Goal: Communication & Community: Answer question/provide support

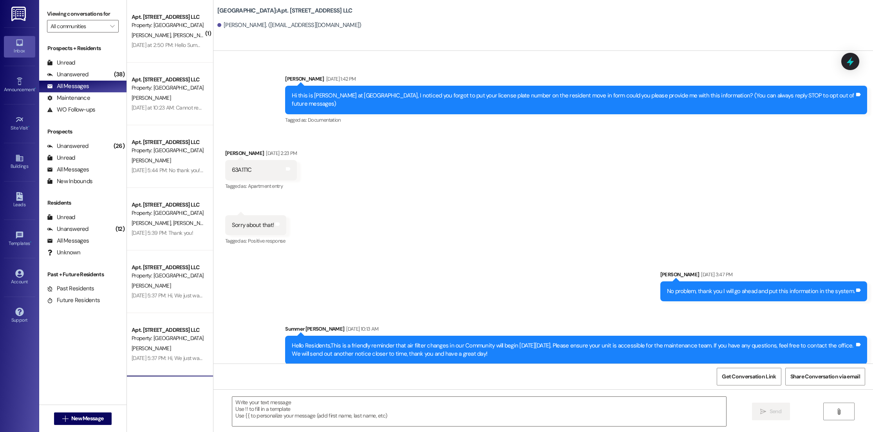
scroll to position [12175, 0]
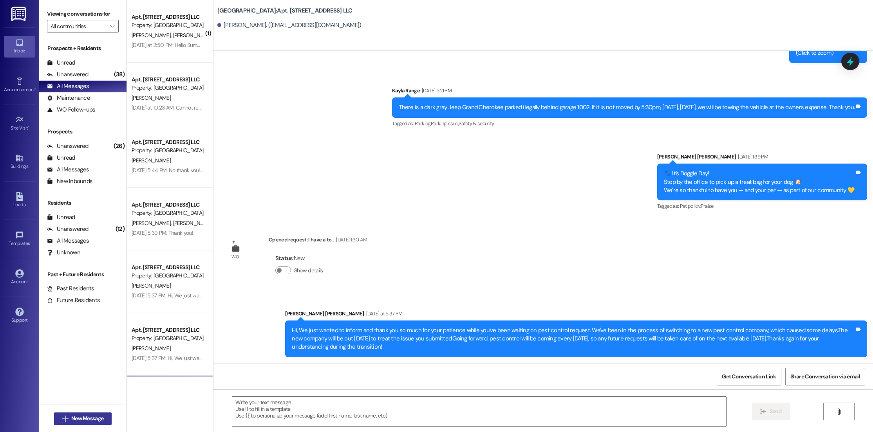
click at [83, 420] on span "New Message" at bounding box center [87, 419] width 32 height 8
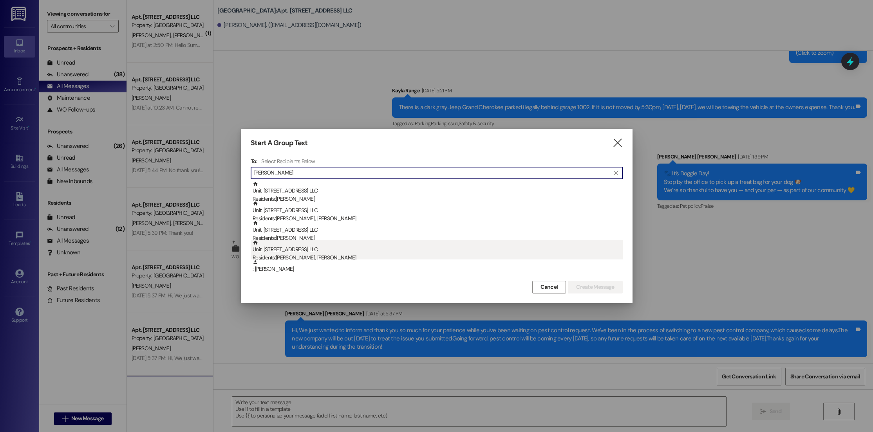
type input "[PERSON_NAME]"
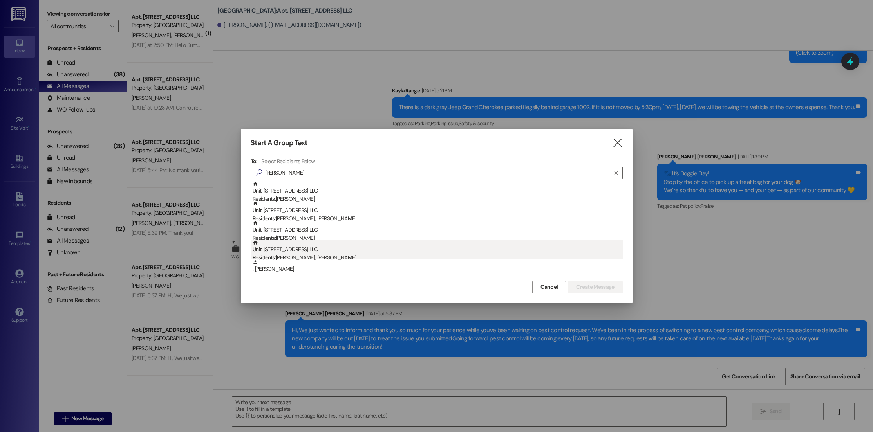
click at [390, 255] on div "Residents: [PERSON_NAME], [PERSON_NAME]" at bounding box center [438, 258] width 370 height 8
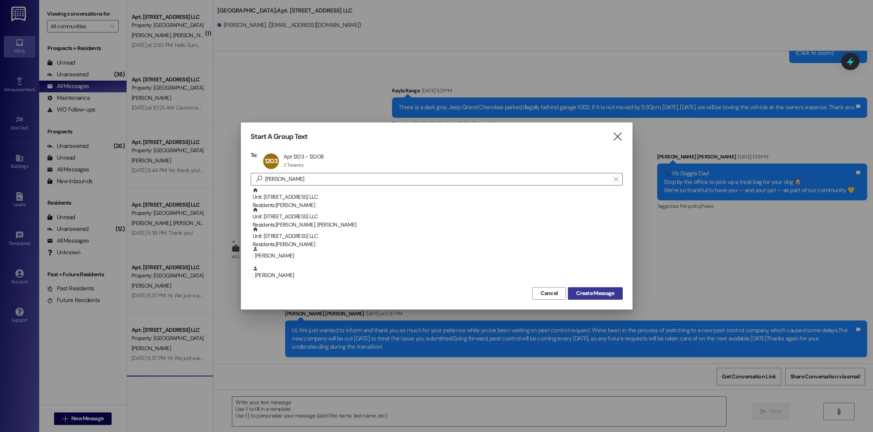
click at [610, 291] on span "Create Message" at bounding box center [595, 293] width 38 height 8
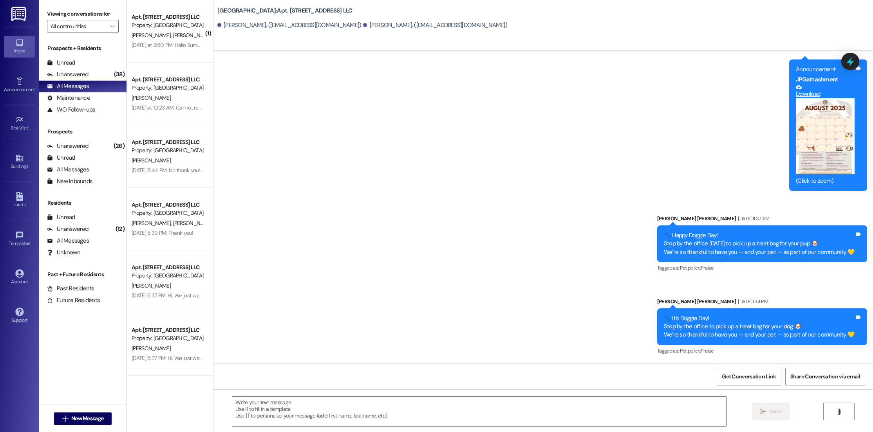
scroll to position [3401, 0]
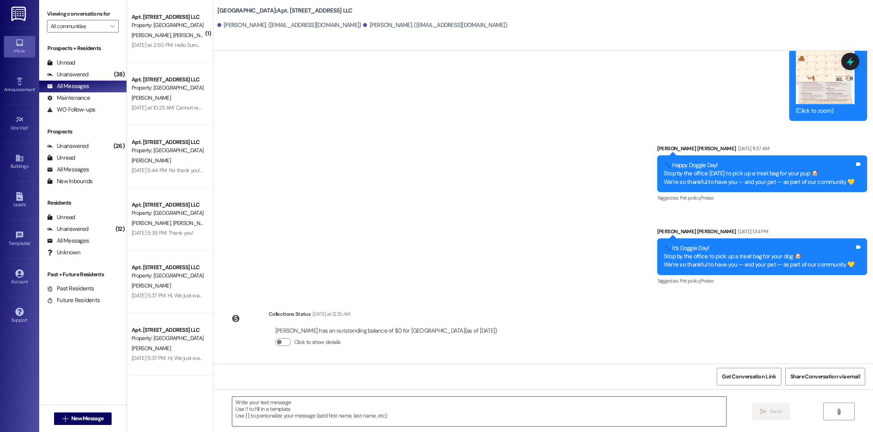
click at [420, 408] on textarea at bounding box center [479, 411] width 494 height 29
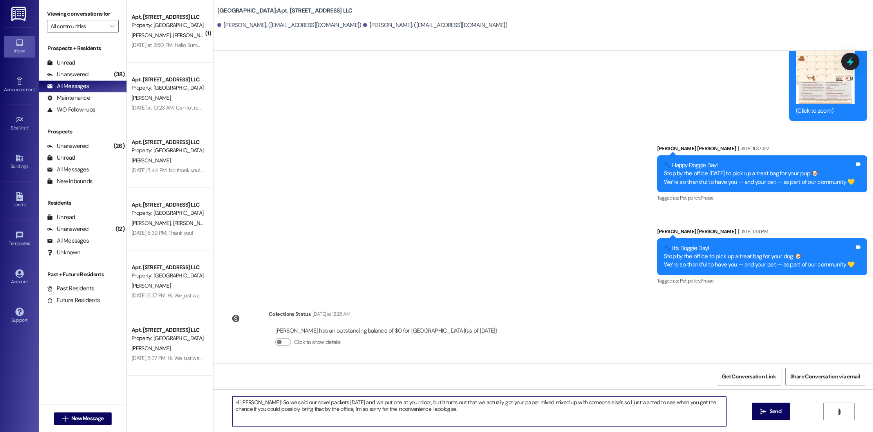
click at [324, 410] on textarea "Hi [PERSON_NAME]! So we said our novel packets [DATE] and we put one at your do…" at bounding box center [479, 411] width 494 height 29
drag, startPoint x: 602, startPoint y: 416, endPoint x: 471, endPoint y: 416, distance: 131.5
click at [471, 416] on textarea "Hi [PERSON_NAME]! So we said our novel packets [DATE] and we put one at your do…" at bounding box center [479, 411] width 494 height 29
drag, startPoint x: 226, startPoint y: 401, endPoint x: 467, endPoint y: 425, distance: 242.3
click at [467, 425] on textarea "Hi [PERSON_NAME]! So we said our novel packets [DATE] and we put one at your do…" at bounding box center [479, 411] width 494 height 29
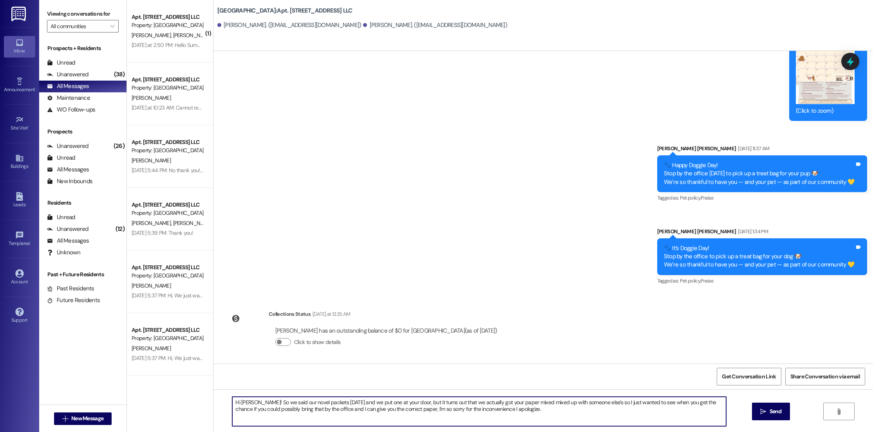
click at [305, 408] on textarea "Hi [PERSON_NAME]! So we said our novel packets [DATE] and we put one at your do…" at bounding box center [479, 411] width 494 height 29
drag, startPoint x: 226, startPoint y: 403, endPoint x: 457, endPoint y: 433, distance: 233.3
click at [457, 432] on html "Inbox Go to Inbox Announcement • Send A Text Announcement Site Visit • Go to Si…" at bounding box center [436, 216] width 873 height 432
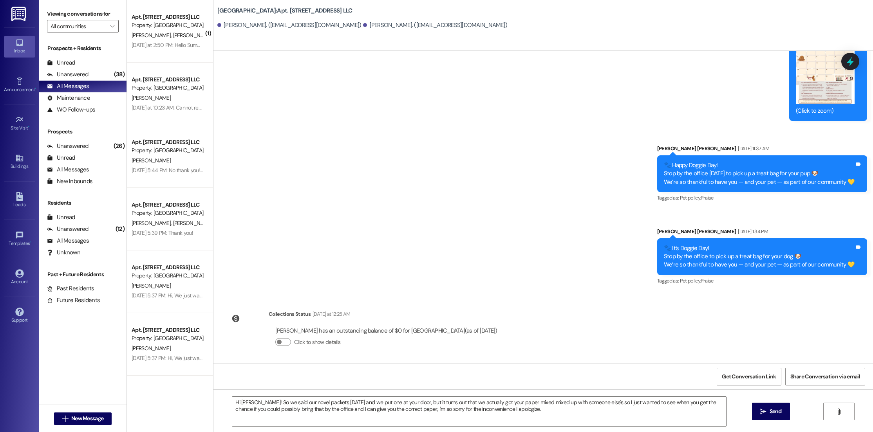
click at [382, 427] on div "Hi [PERSON_NAME]! So we said our novel packets [DATE] and we put one at your do…" at bounding box center [542, 419] width 659 height 59
click at [302, 402] on textarea "Hi [PERSON_NAME]! So we said our novel packets [DATE] and we put one at your do…" at bounding box center [479, 411] width 494 height 29
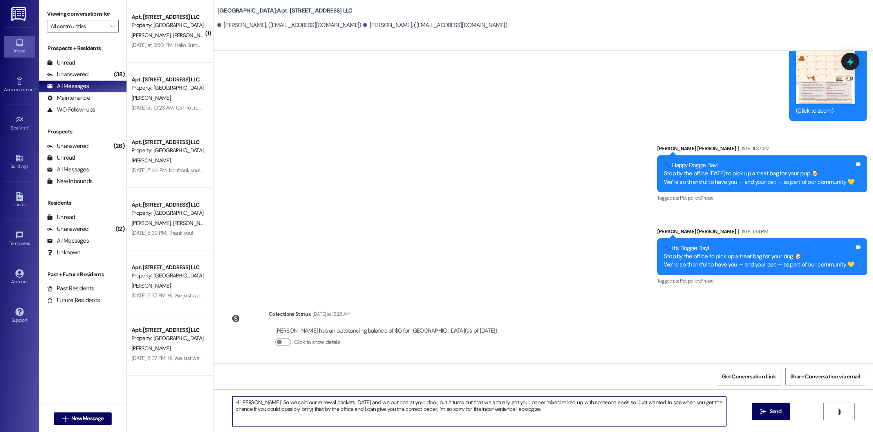
click at [524, 411] on textarea "Hi [PERSON_NAME]! So we said our renewal packets [DATE] and we put one at your …" at bounding box center [479, 411] width 494 height 29
click at [490, 411] on textarea "Hi [PERSON_NAME]! So we said our renewal packets [DATE] and we put one at your …" at bounding box center [479, 411] width 494 height 29
click at [280, 403] on textarea "Hi [PERSON_NAME]! So we said our renewal packets [DATE] and we put one at your …" at bounding box center [479, 411] width 494 height 29
click at [546, 411] on textarea "Hi [PERSON_NAME]! So we sent out our renewal packets [DATE] and we put one at y…" at bounding box center [479, 411] width 494 height 29
click at [509, 410] on textarea "Hi [PERSON_NAME]! So we sent out our renewal packets [DATE] and we put one at y…" at bounding box center [479, 411] width 494 height 29
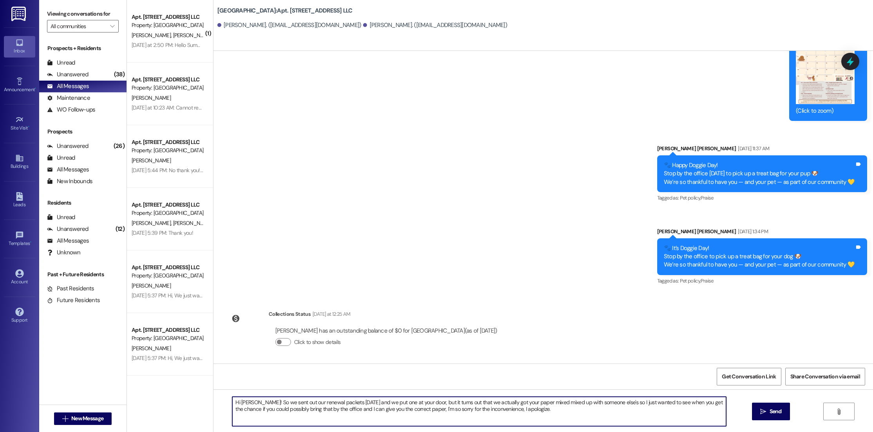
drag, startPoint x: 545, startPoint y: 415, endPoint x: 374, endPoint y: 411, distance: 170.7
click at [375, 411] on textarea "Hi [PERSON_NAME]! So we sent out our renewal packets [DATE] and we put one at y…" at bounding box center [479, 411] width 494 height 29
drag, startPoint x: 229, startPoint y: 402, endPoint x: 521, endPoint y: 418, distance: 293.3
click at [521, 418] on textarea "Hi [PERSON_NAME]! So we sent out our renewal packets [DATE] and we put one at y…" at bounding box center [479, 411] width 494 height 29
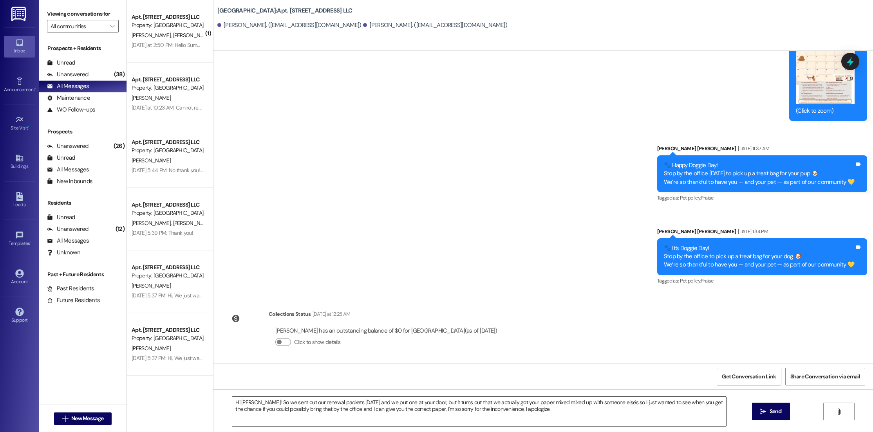
click at [274, 420] on textarea "Hi [PERSON_NAME]! So we sent out our renewal packets [DATE] and we put one at y…" at bounding box center [479, 411] width 494 height 29
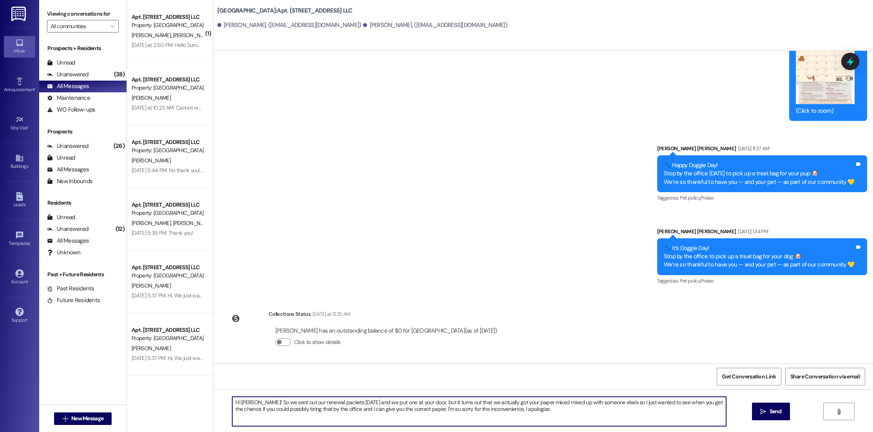
drag, startPoint x: 537, startPoint y: 411, endPoint x: 185, endPoint y: 404, distance: 352.0
click at [185, 404] on div "( 1 ) Apt. 2304, [STREET_ADDRESS] LLC Property: [GEOGRAPHIC_DATA] [PERSON_NAME]…" at bounding box center [500, 216] width 746 height 432
click at [432, 417] on textarea "Hi [PERSON_NAME]! We sent out our renewal packets [DATE], and we put one at you…" at bounding box center [479, 411] width 494 height 29
drag, startPoint x: 372, startPoint y: 411, endPoint x: 378, endPoint y: 411, distance: 5.9
click at [378, 411] on textarea "Hi [PERSON_NAME]! We sent out our renewal packets [DATE], and we put one at you…" at bounding box center [479, 411] width 494 height 29
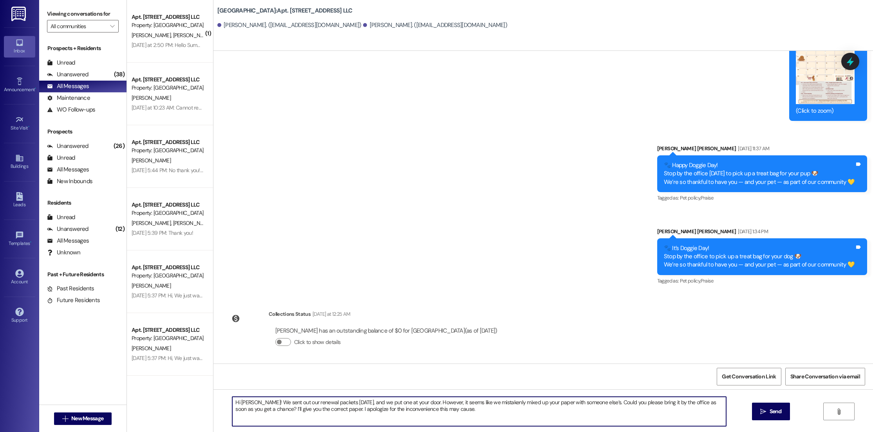
click at [473, 417] on textarea "Hi [PERSON_NAME]! We sent out our renewal packets [DATE], and we put one at you…" at bounding box center [479, 411] width 494 height 29
drag, startPoint x: 414, startPoint y: 409, endPoint x: 449, endPoint y: 411, distance: 35.3
click at [449, 411] on textarea "Hi [PERSON_NAME]! We sent out our renewal packets [DATE], and we put one at you…" at bounding box center [479, 411] width 494 height 29
type textarea "Hi [PERSON_NAME]! We sent out our renewal packets [DATE], and we put one at you…"
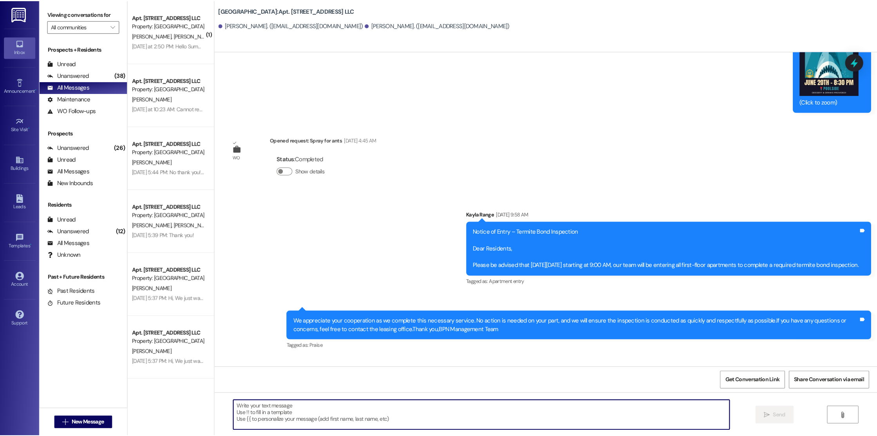
scroll to position [1065, 0]
